Goal: Task Accomplishment & Management: Complete application form

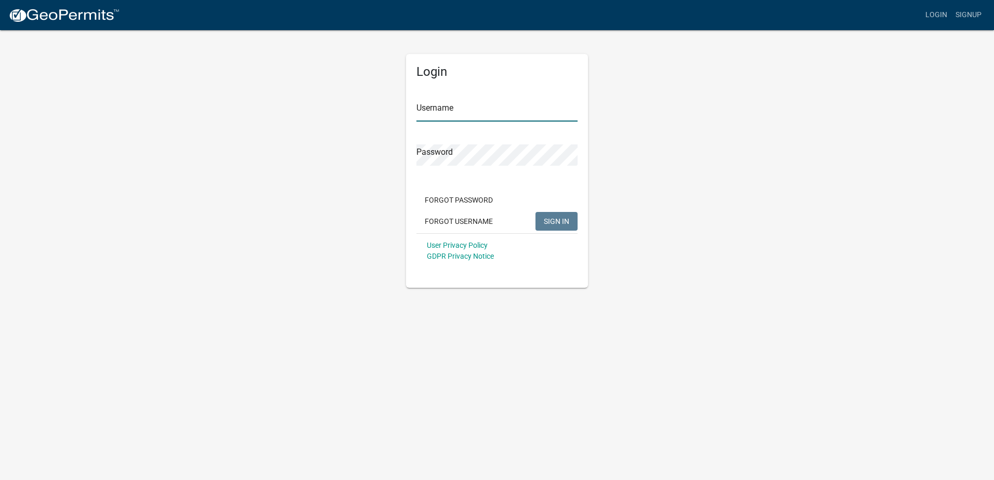
type input "nnovy"
click at [563, 222] on span "SIGN IN" at bounding box center [556, 221] width 25 height 8
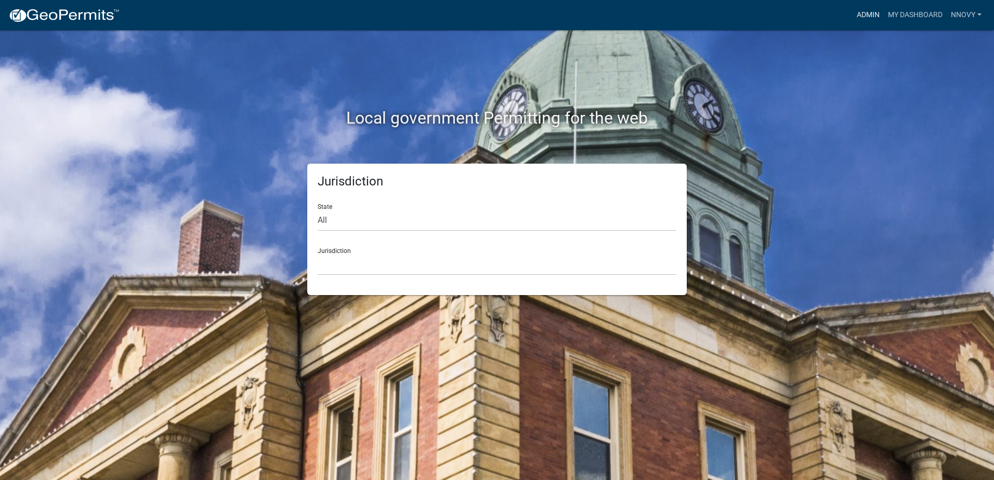
click at [876, 14] on link "Admin" at bounding box center [868, 15] width 31 height 20
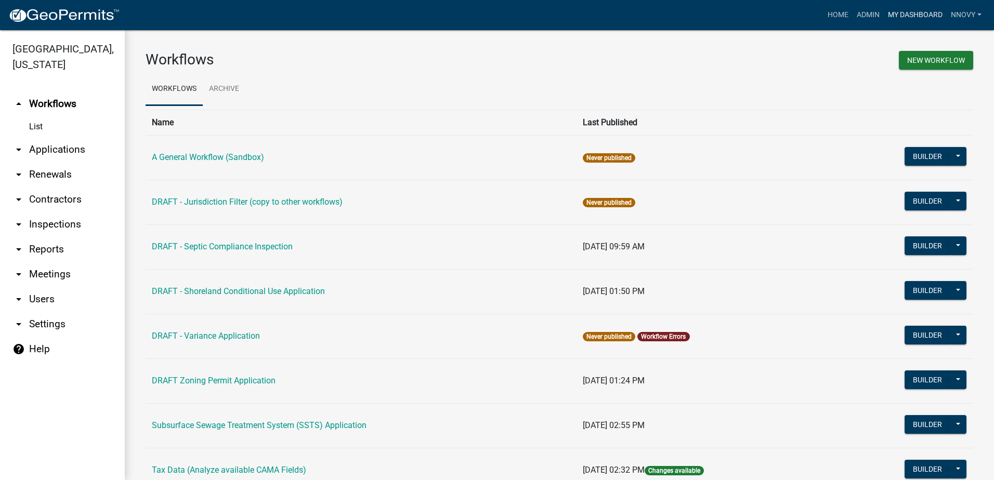
click at [907, 11] on link "My Dashboard" at bounding box center [915, 15] width 63 height 20
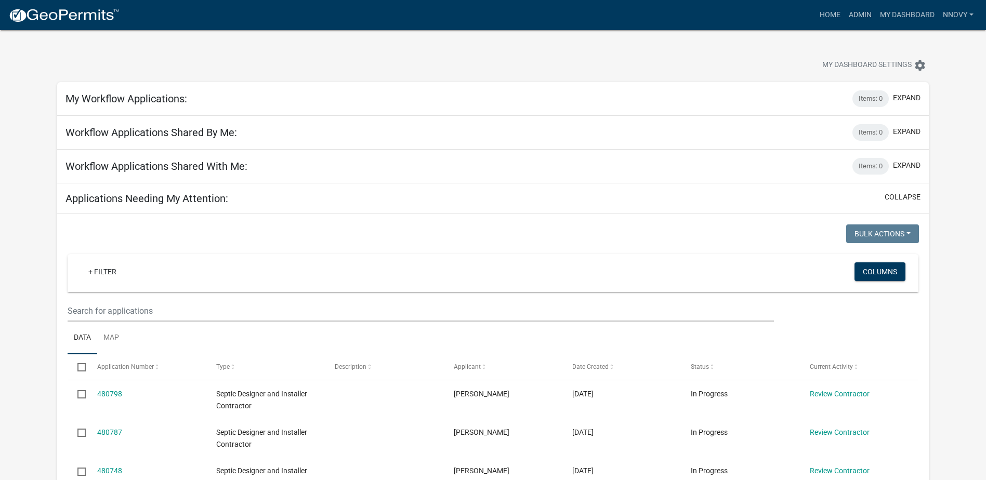
click at [81, 16] on img at bounding box center [63, 16] width 111 height 16
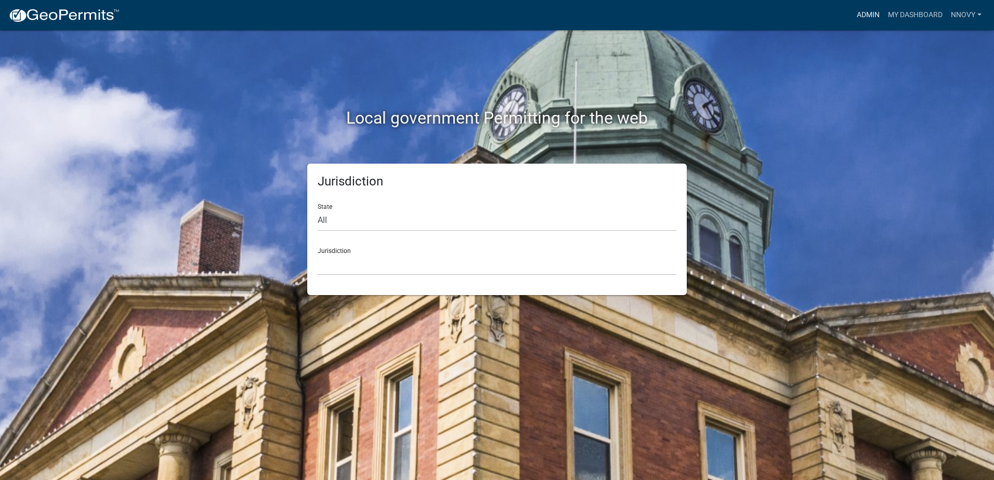
click at [861, 19] on link "Admin" at bounding box center [868, 15] width 31 height 20
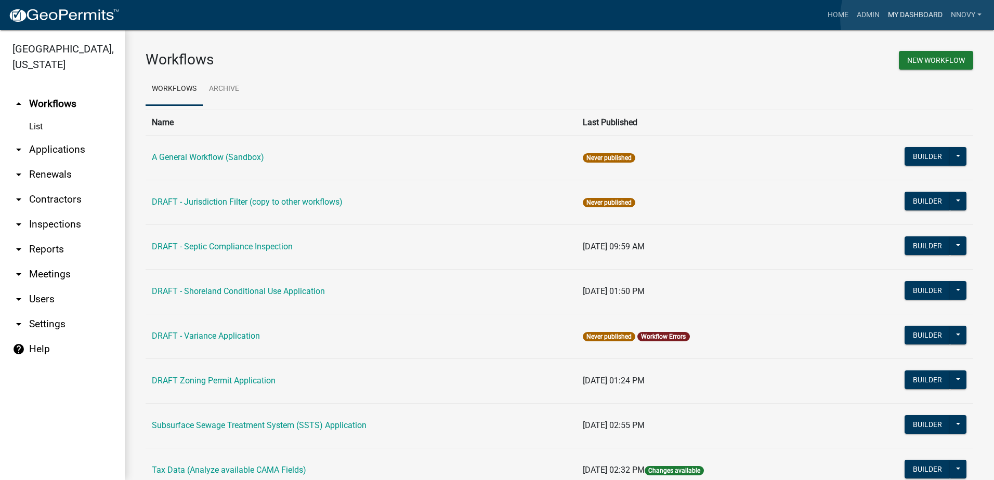
click at [919, 18] on link "My Dashboard" at bounding box center [915, 15] width 63 height 20
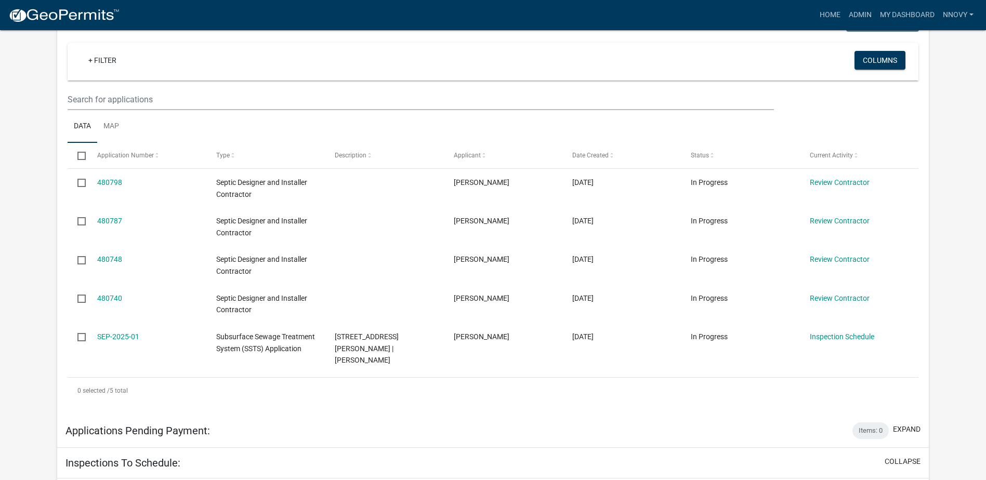
scroll to position [193, 0]
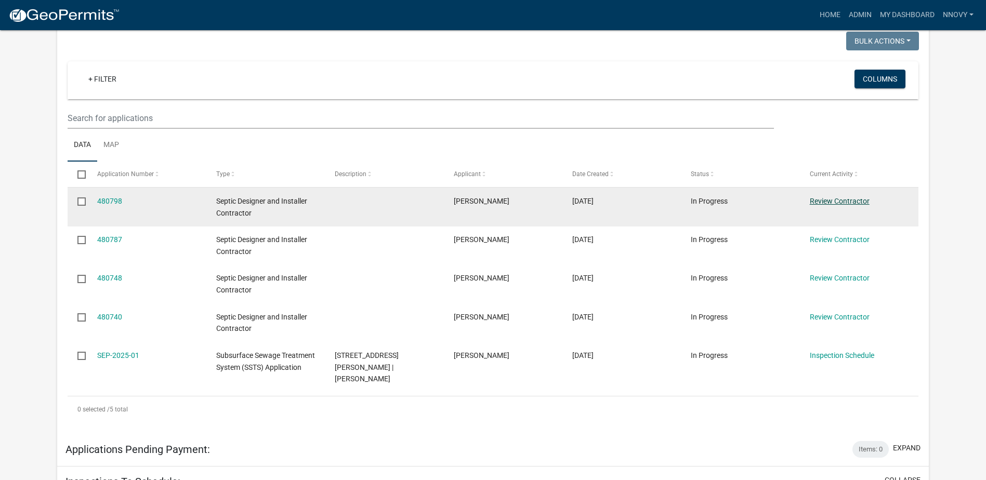
click at [833, 203] on link "Review Contractor" at bounding box center [840, 201] width 60 height 8
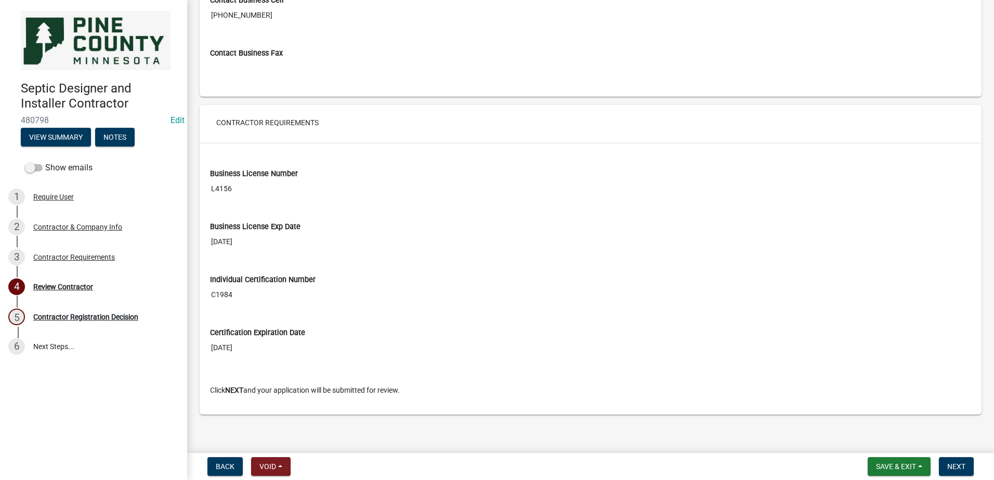
scroll to position [823, 0]
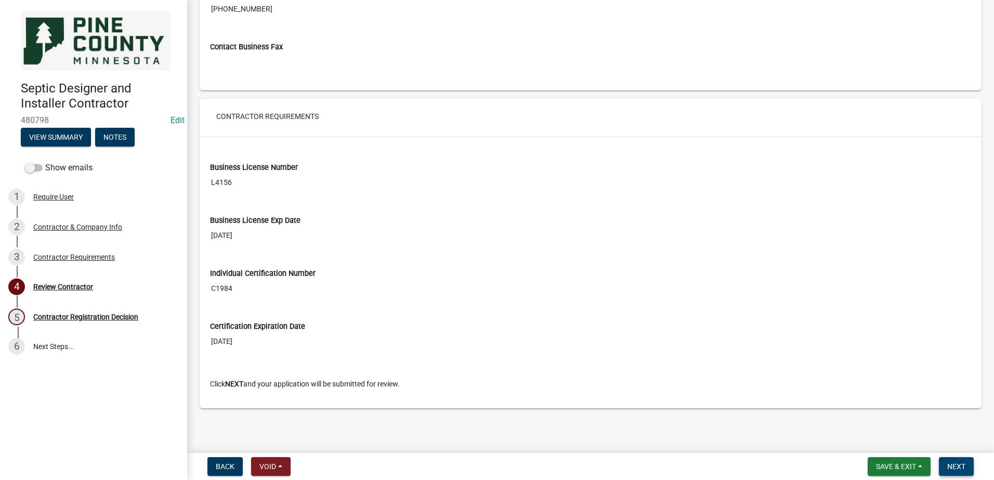
click at [969, 469] on button "Next" at bounding box center [956, 467] width 35 height 19
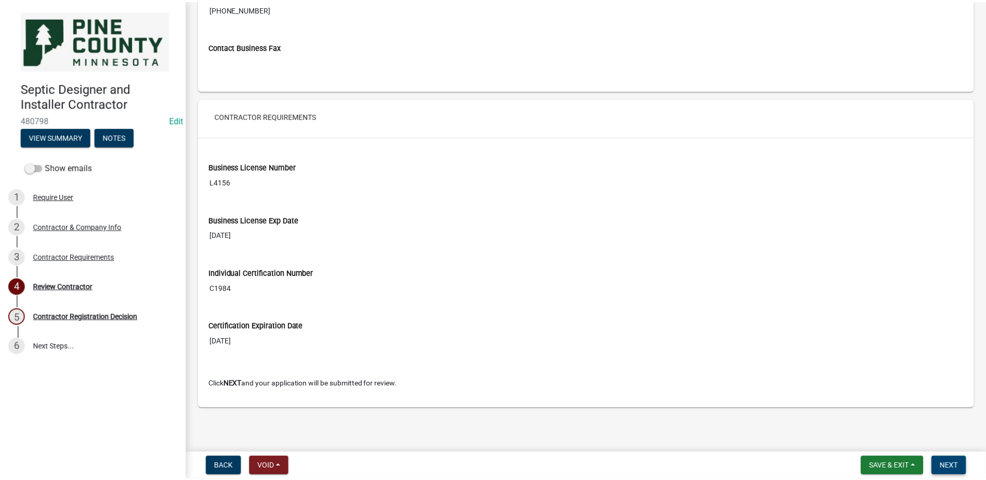
scroll to position [0, 0]
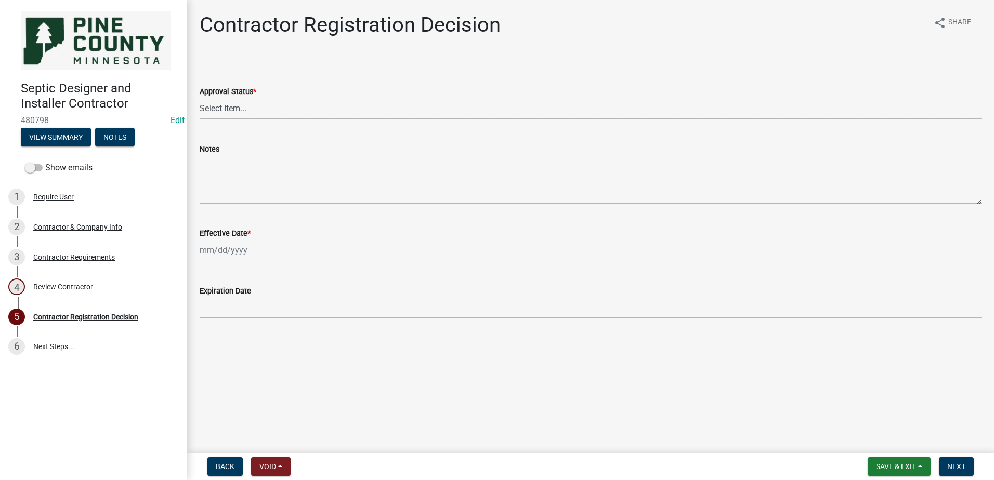
click at [236, 106] on select "Select Item... Approved Denied" at bounding box center [591, 108] width 782 height 21
click at [200, 98] on select "Select Item... Approved Denied" at bounding box center [591, 108] width 782 height 21
select select "4b86b809-39dd-4c68-9f3d-fdb3e7050482"
click at [252, 251] on div at bounding box center [247, 250] width 95 height 21
select select "9"
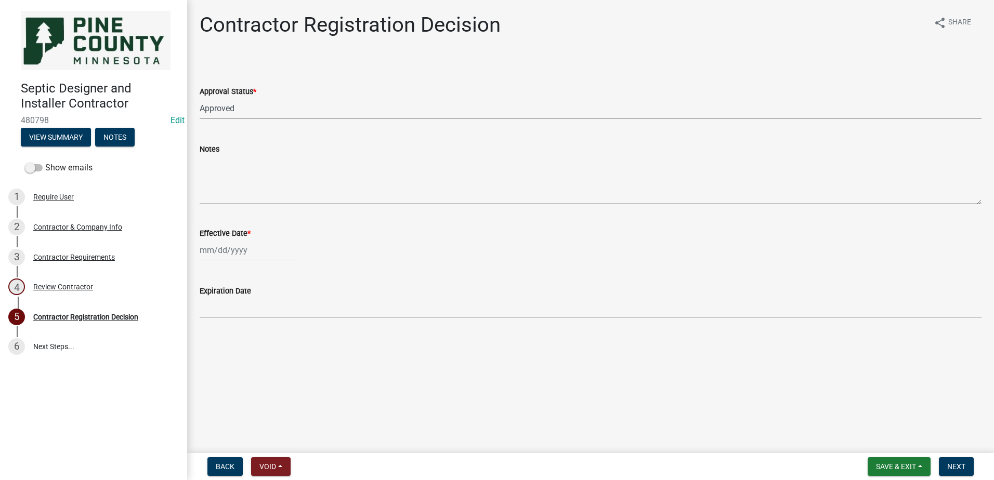
select select "2025"
click at [278, 341] on div "19" at bounding box center [276, 339] width 17 height 17
type input "[DATE]"
click at [964, 463] on span "Next" at bounding box center [956, 467] width 18 height 8
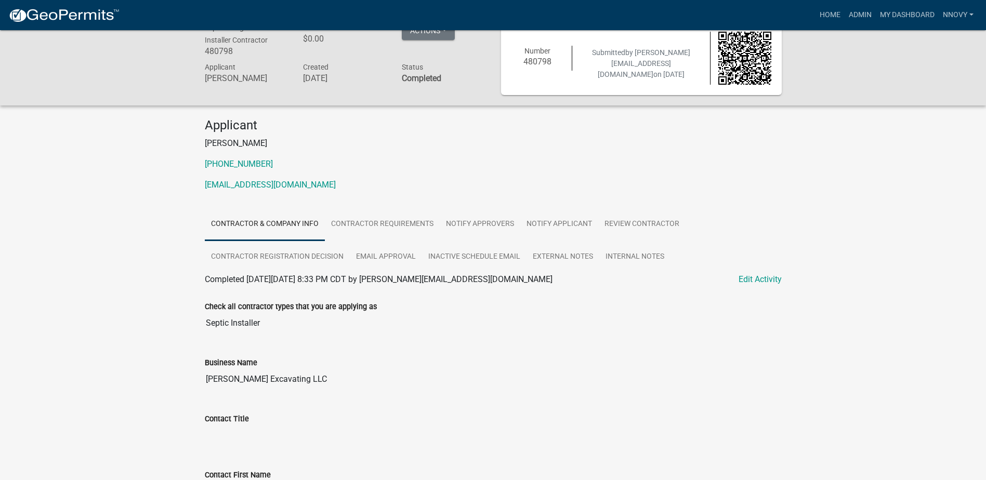
scroll to position [52, 0]
